Goal: Check status: Check status

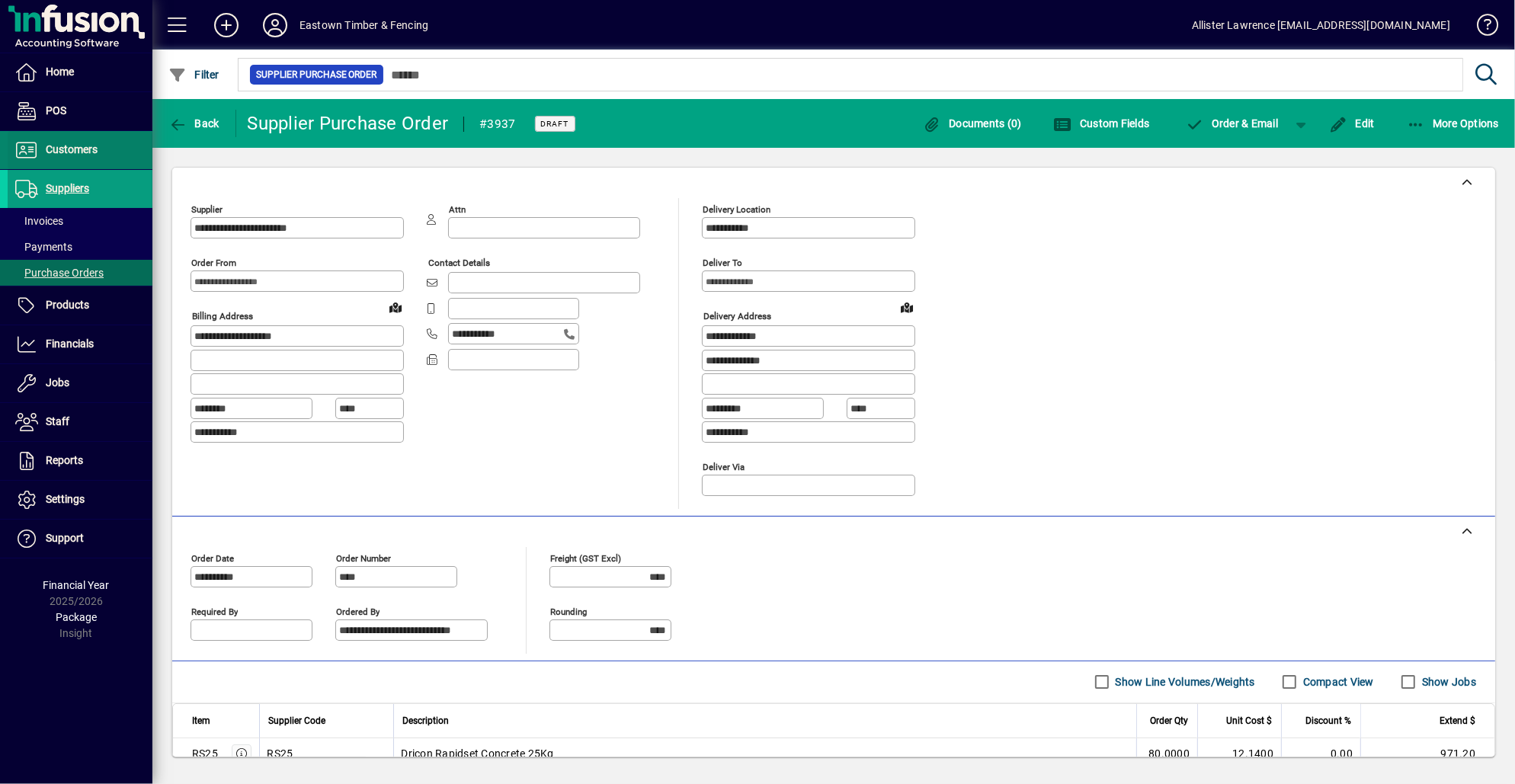
click at [64, 158] on span "Customers" at bounding box center [53, 149] width 90 height 18
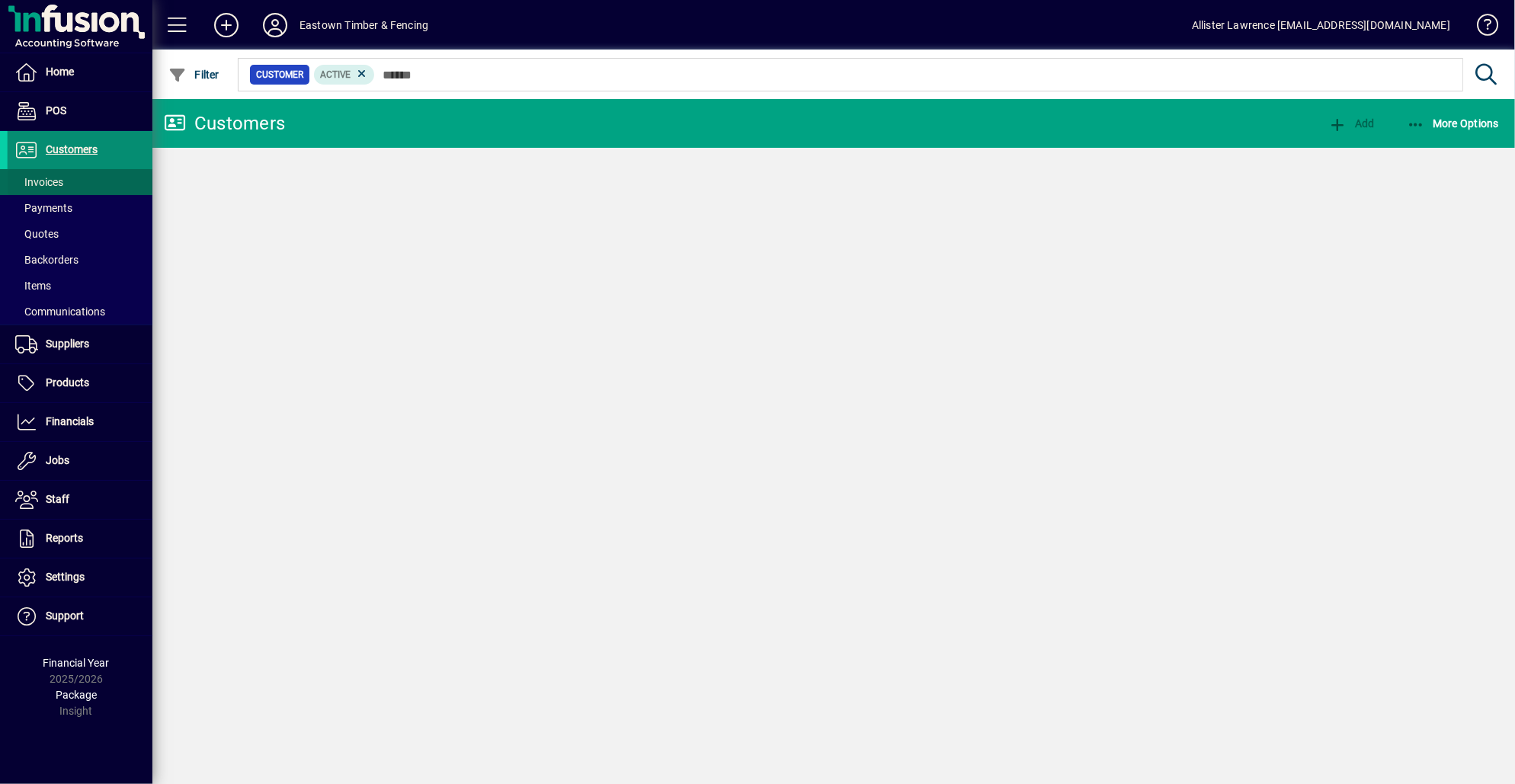
click at [59, 177] on span "Invoices" at bounding box center [40, 182] width 48 height 12
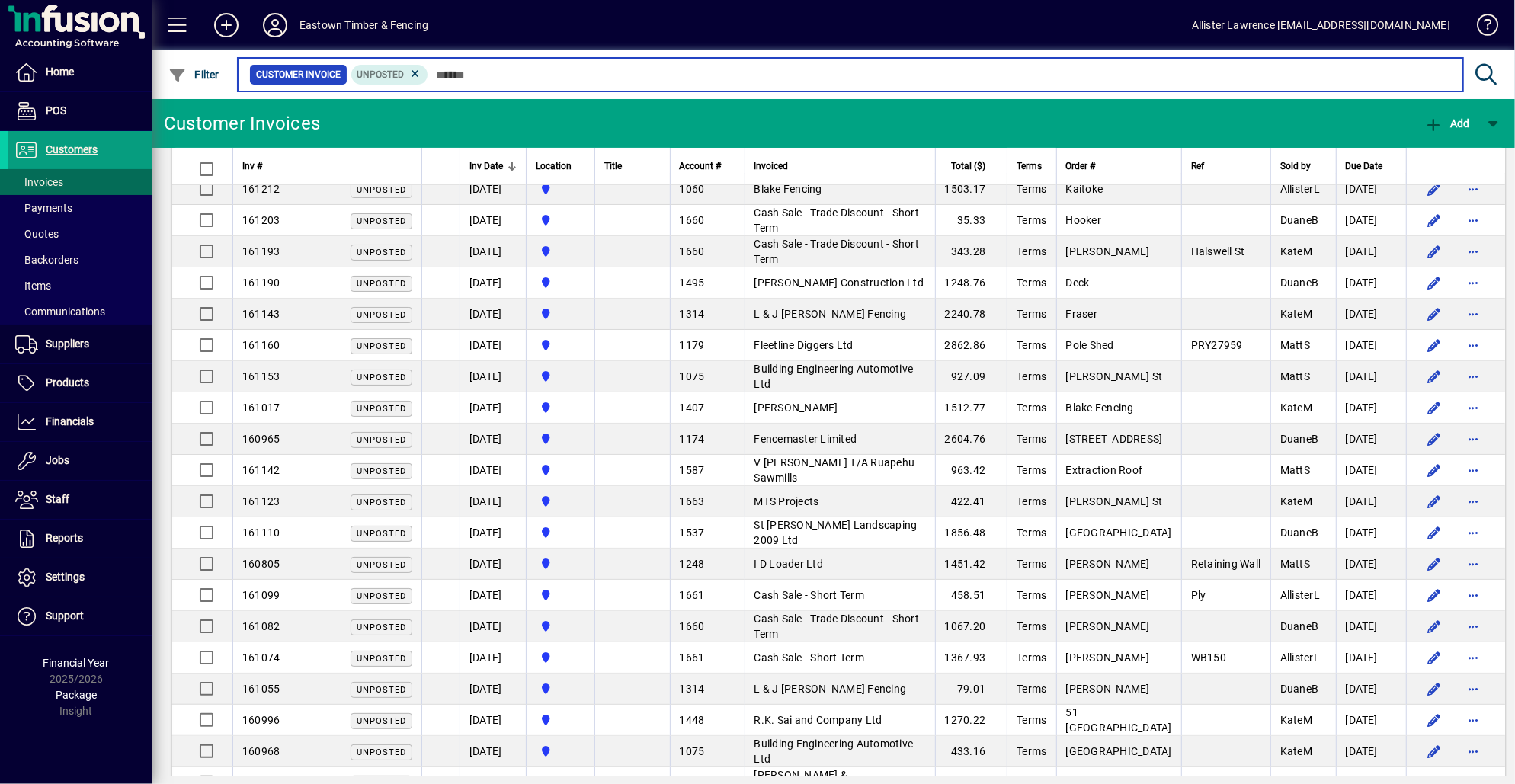
scroll to position [229, 0]
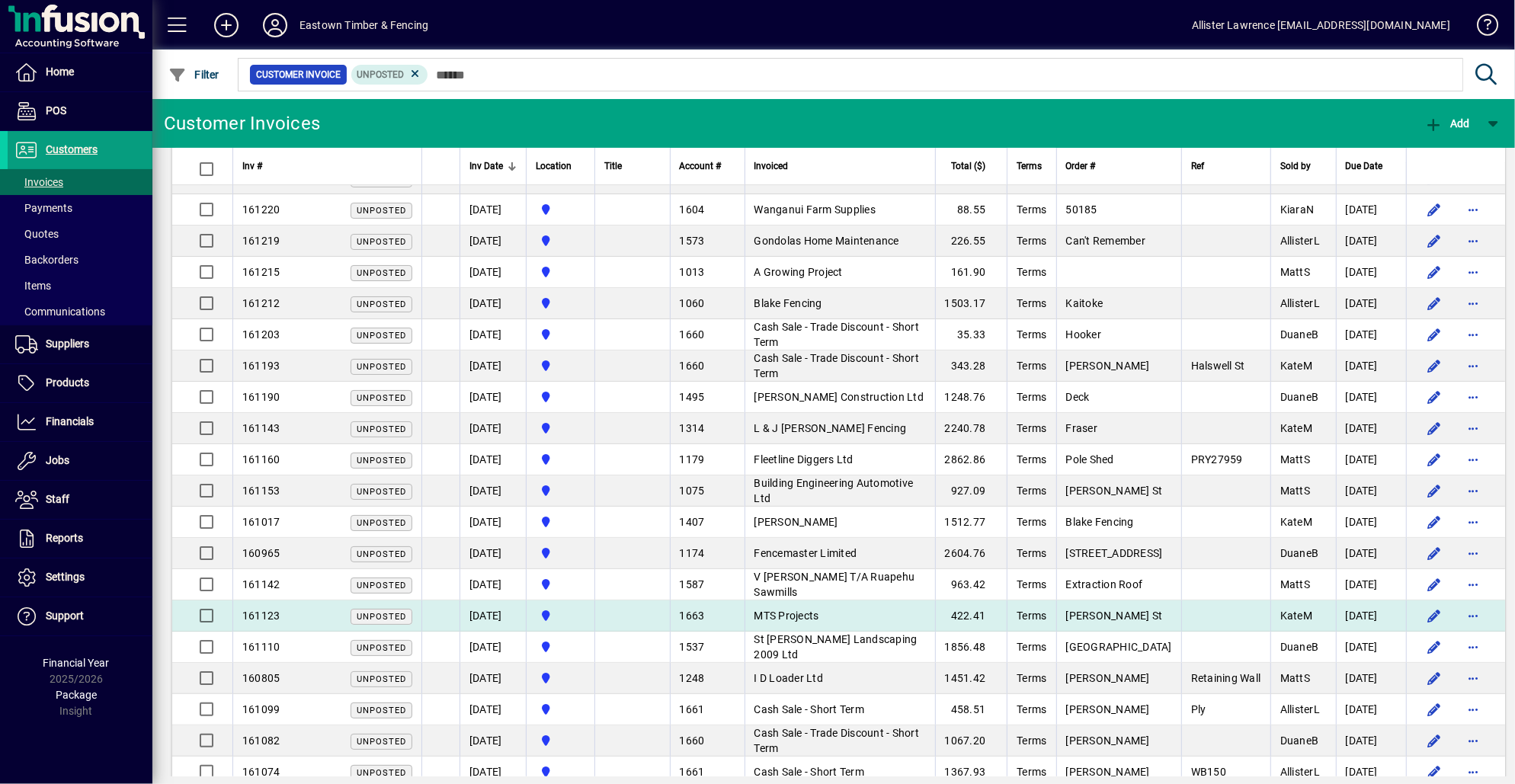
click at [817, 615] on span "MTS Projects" at bounding box center [786, 616] width 65 height 12
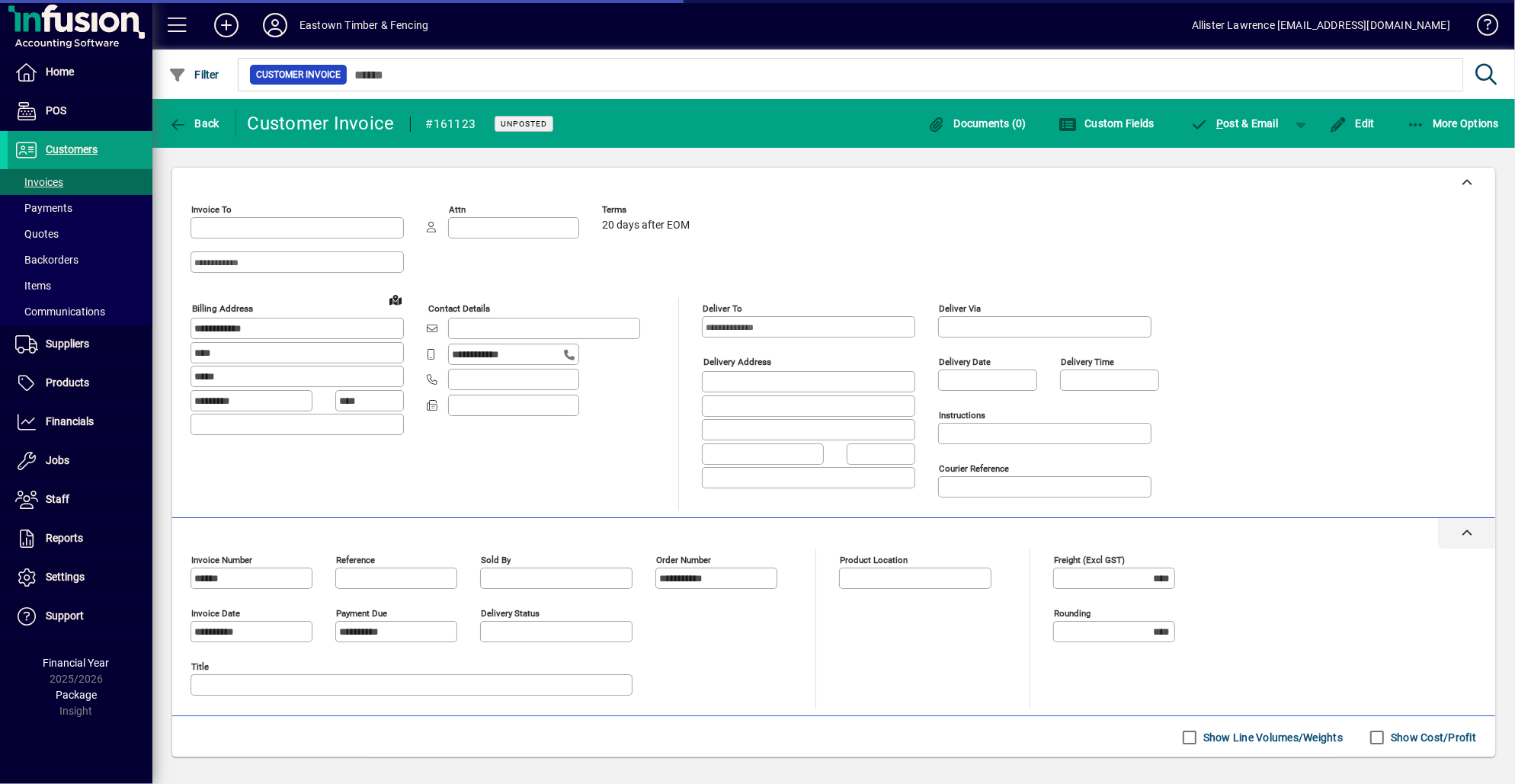
type input "**********"
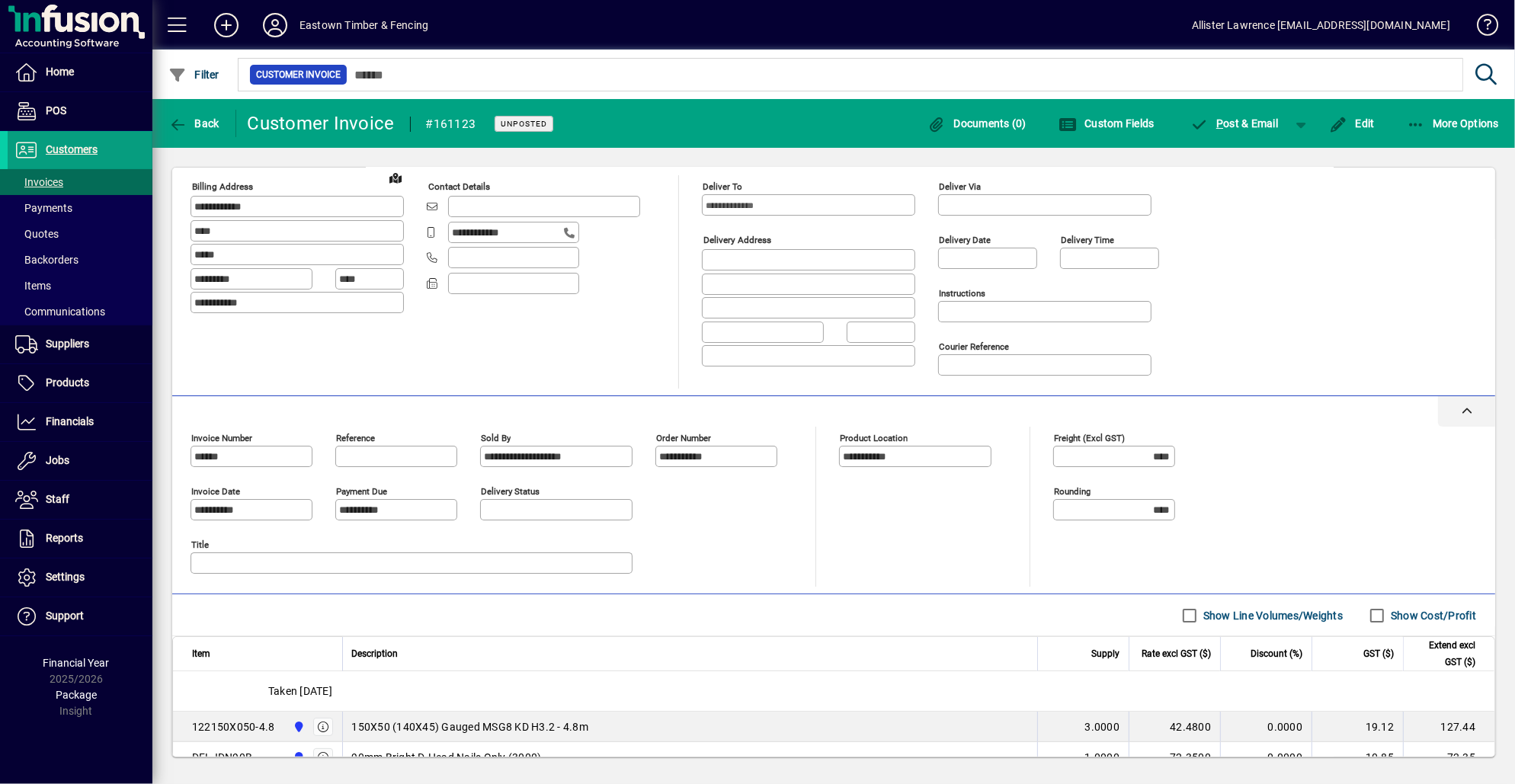
scroll to position [390, 0]
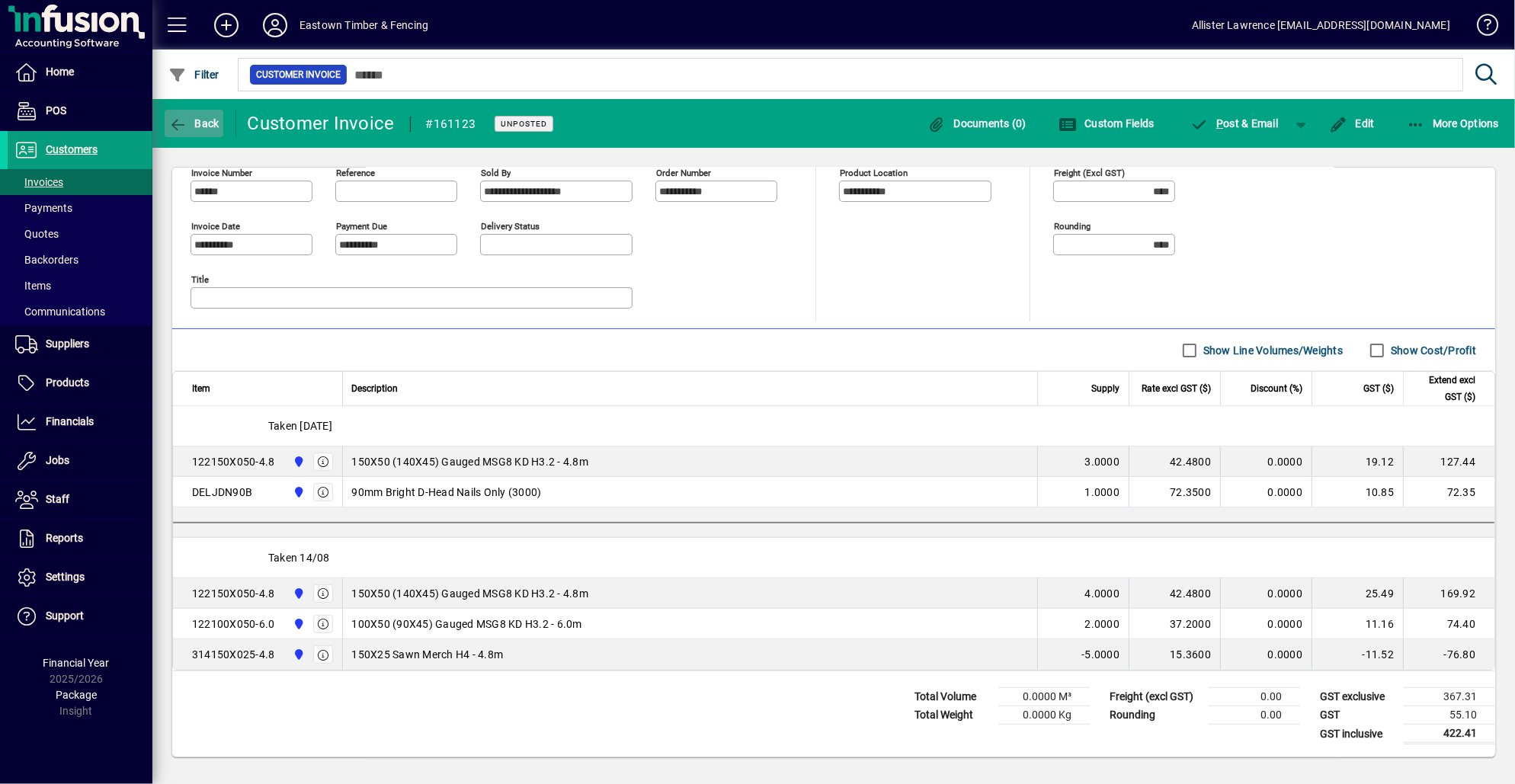
click at [200, 136] on span "button" at bounding box center [194, 123] width 59 height 36
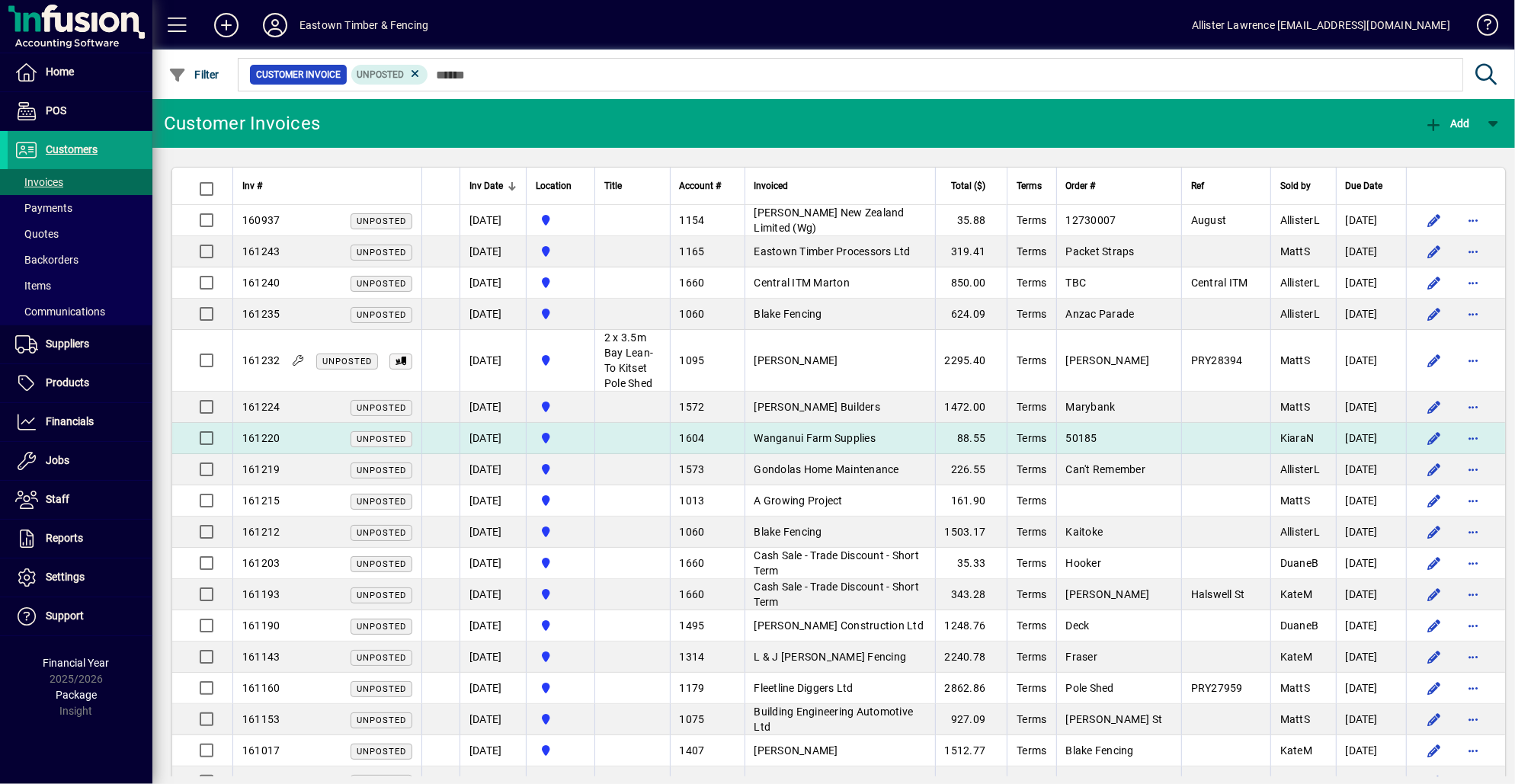
click at [859, 432] on span "Wanganui Farm Supplies" at bounding box center [815, 438] width 122 height 12
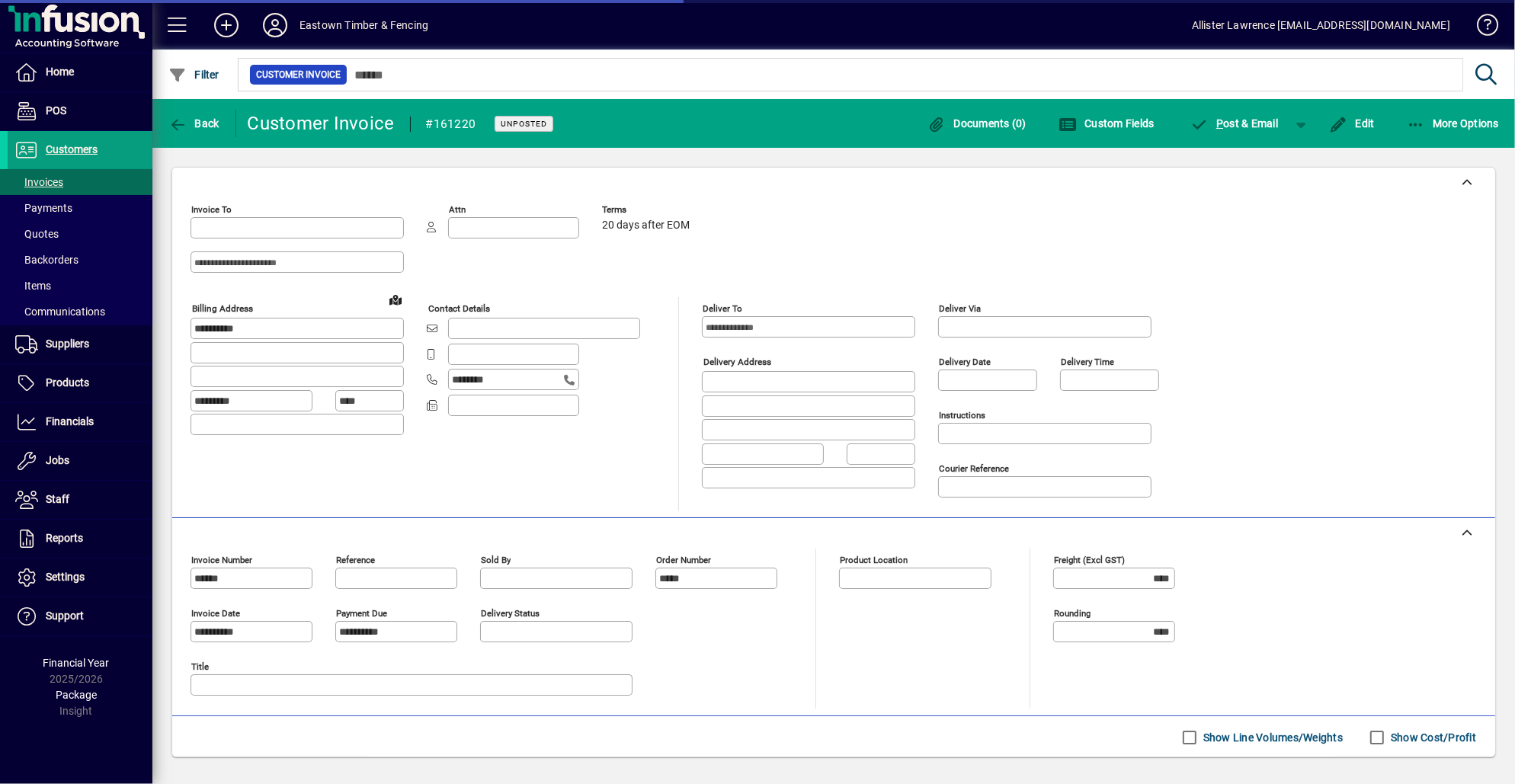
type input "**********"
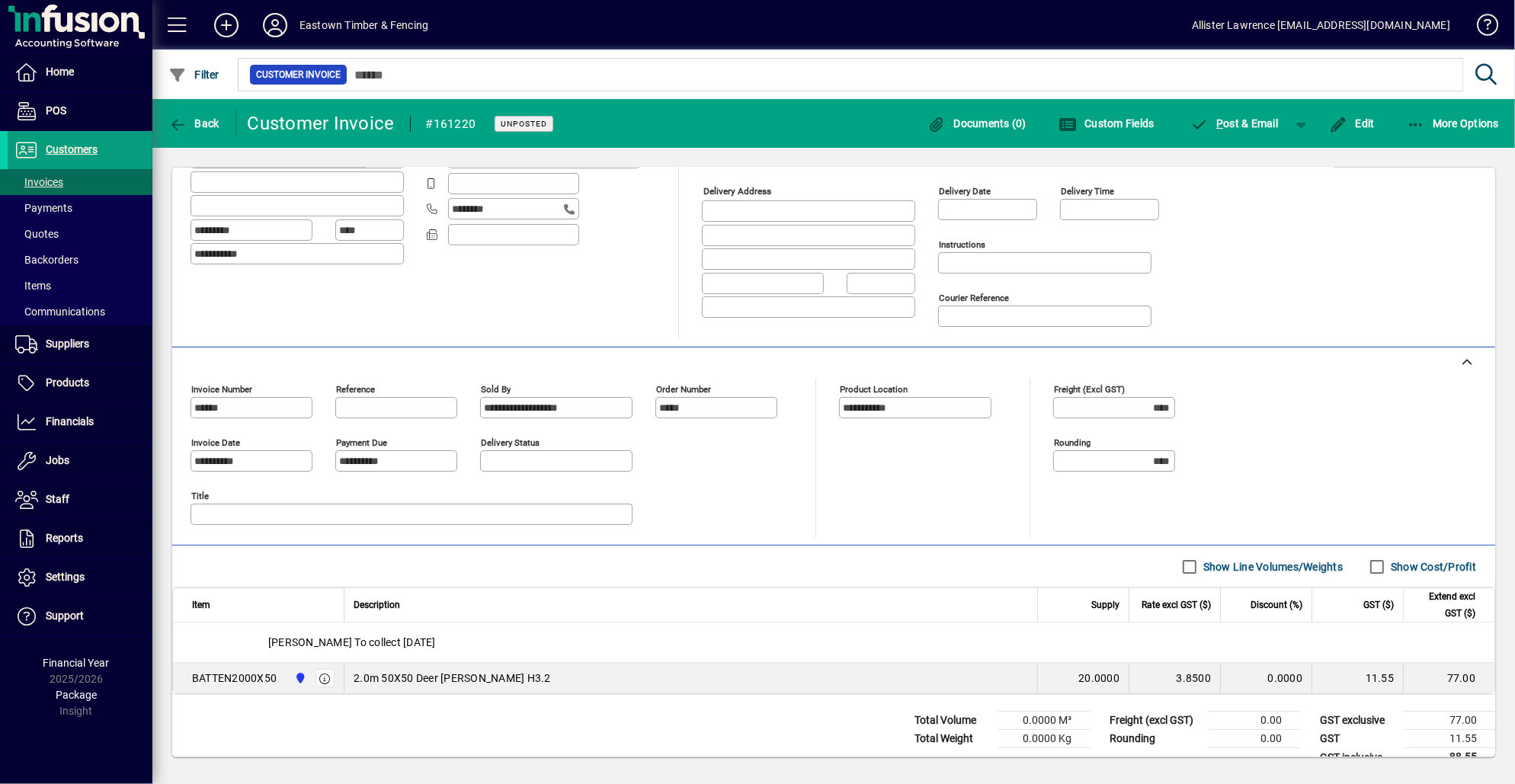
scroll to position [197, 0]
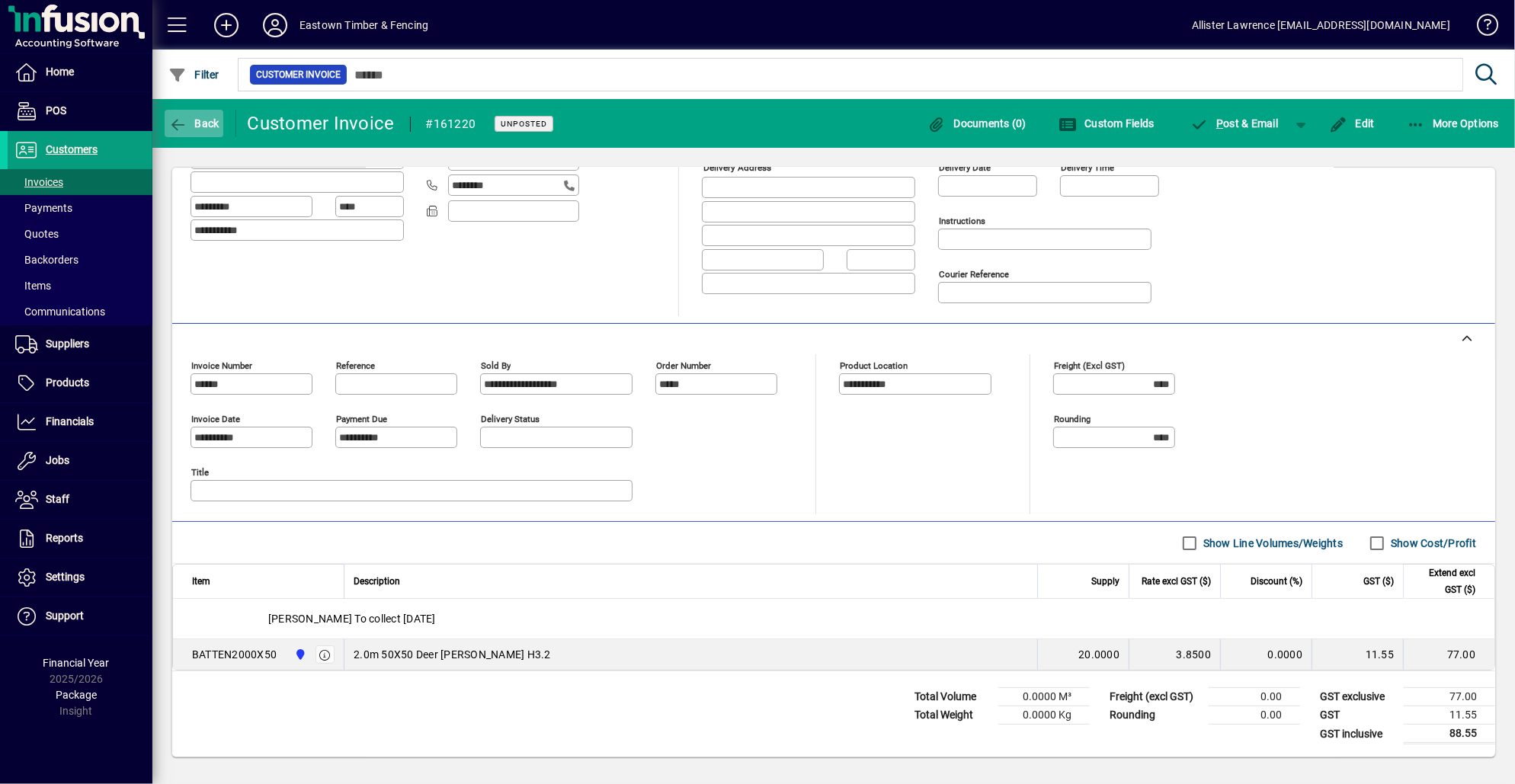
click at [206, 136] on span "button" at bounding box center [194, 123] width 59 height 36
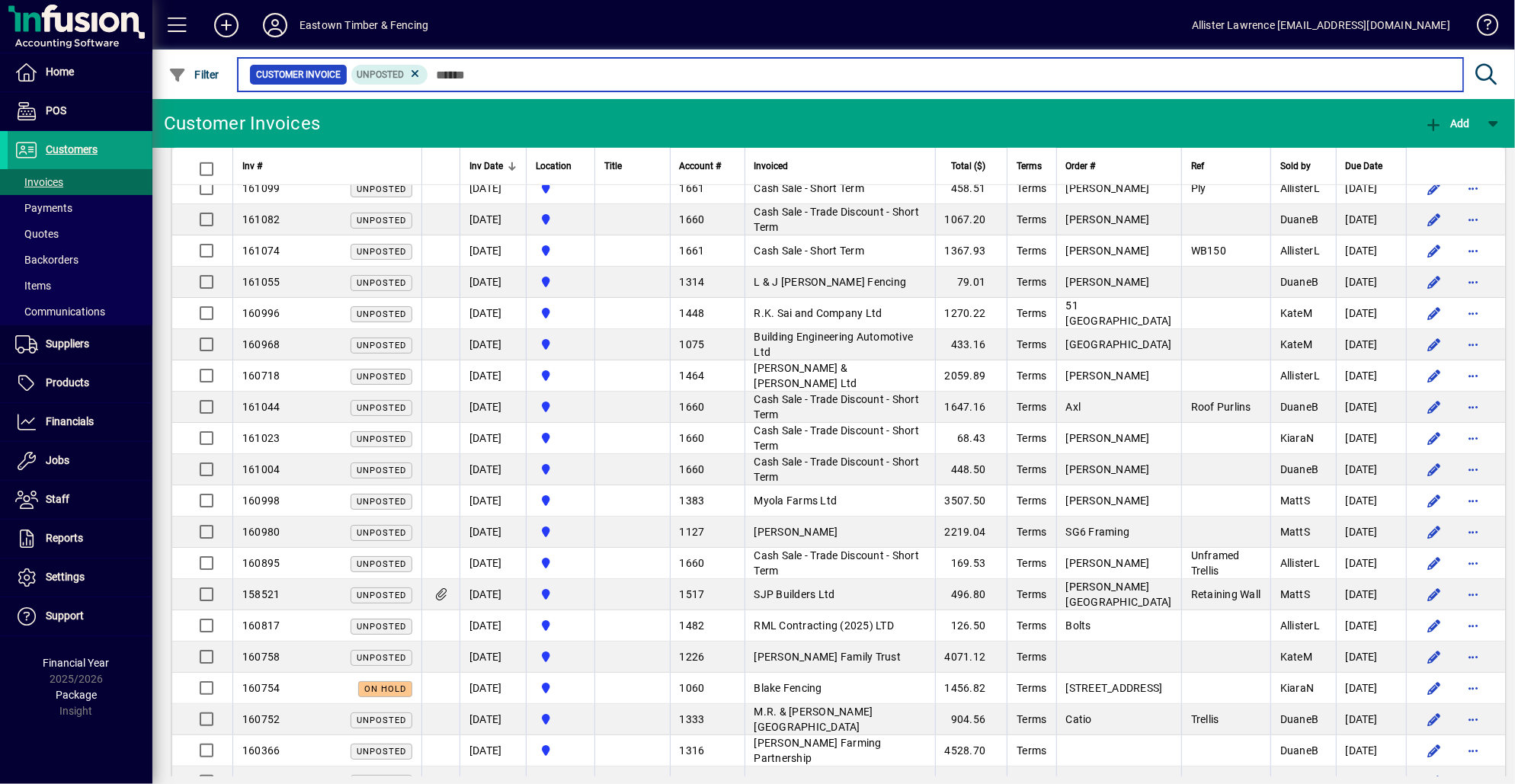
scroll to position [800, 0]
